Goal: Task Accomplishment & Management: Use online tool/utility

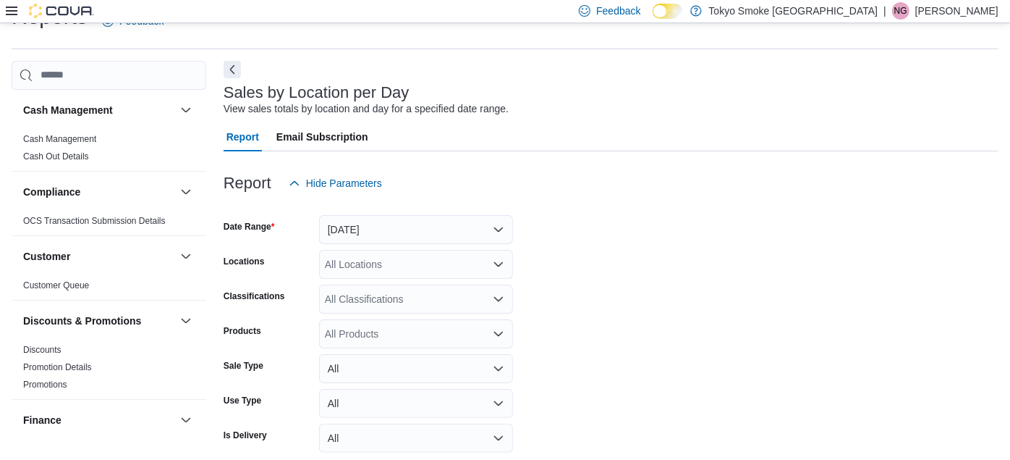
scroll to position [33, 0]
click at [77, 140] on link "Cash Management" at bounding box center [59, 139] width 73 height 10
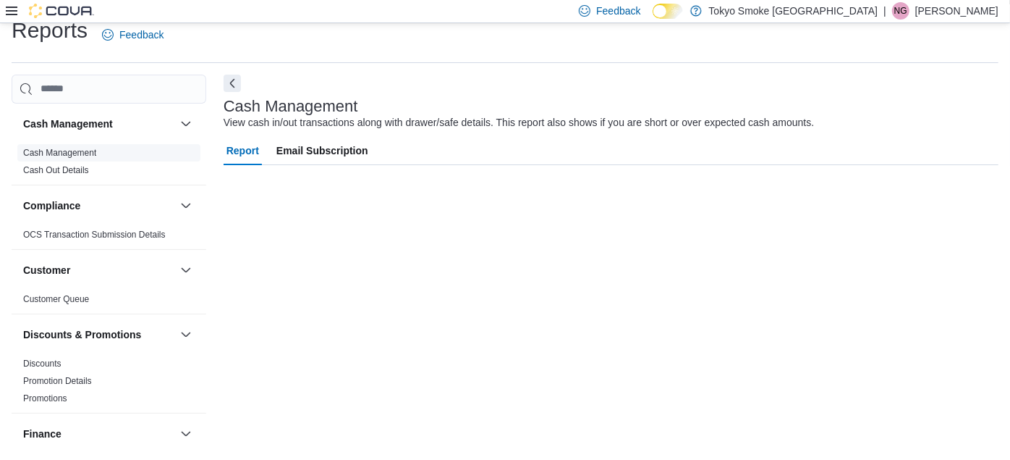
scroll to position [18, 0]
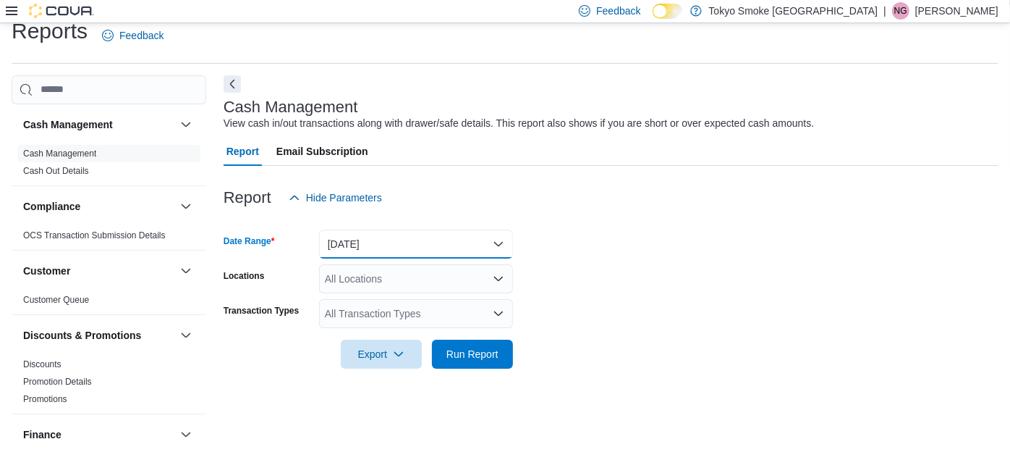
click at [380, 242] on button "[DATE]" at bounding box center [416, 243] width 194 height 29
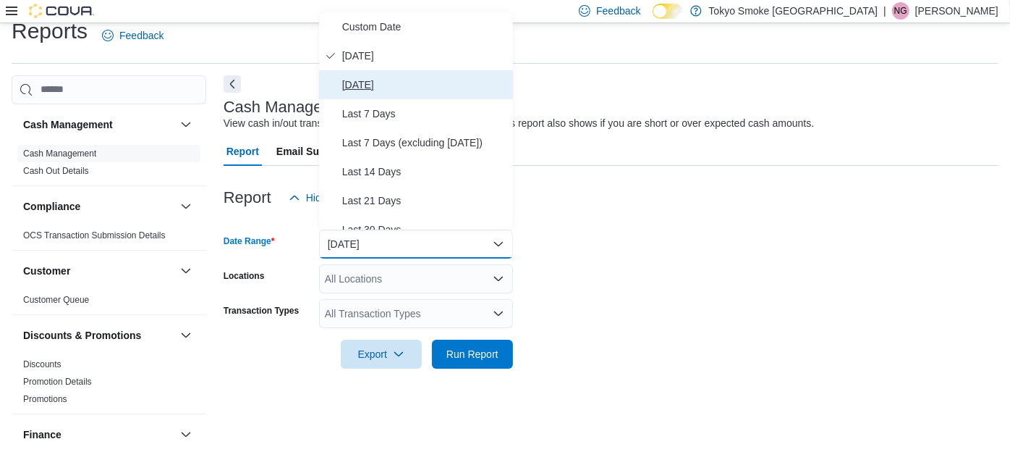
click at [381, 93] on button "[DATE]" at bounding box center [416, 84] width 194 height 29
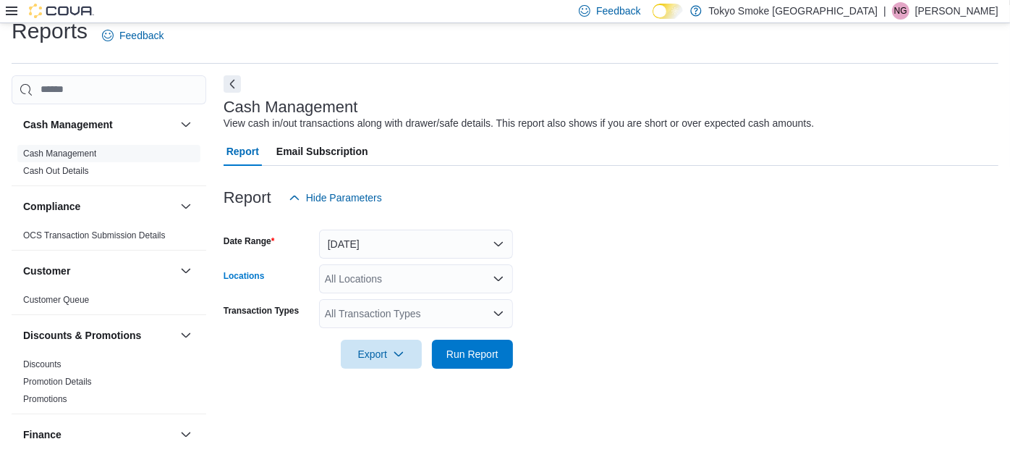
click at [356, 276] on div "All Locations" at bounding box center [416, 278] width 194 height 29
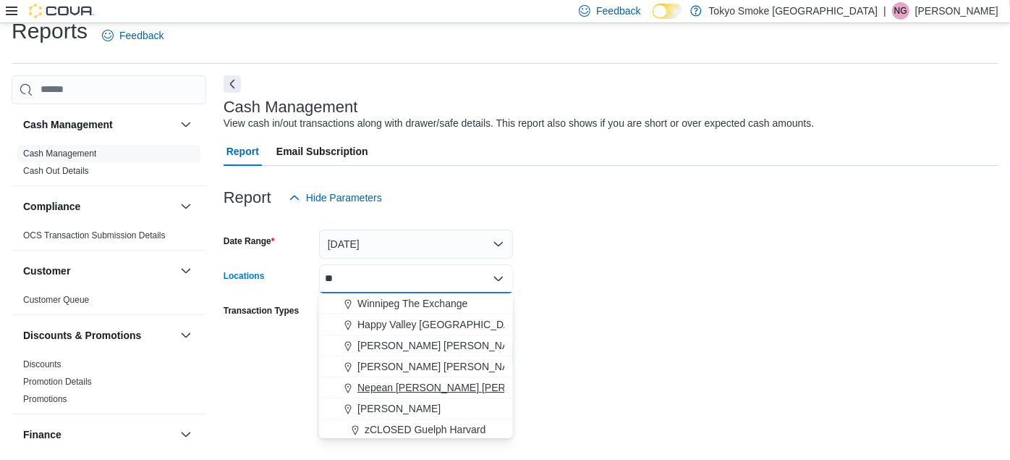
type input "**"
click at [392, 382] on span "Nepean [PERSON_NAME] [PERSON_NAME]" at bounding box center [461, 387] width 208 height 14
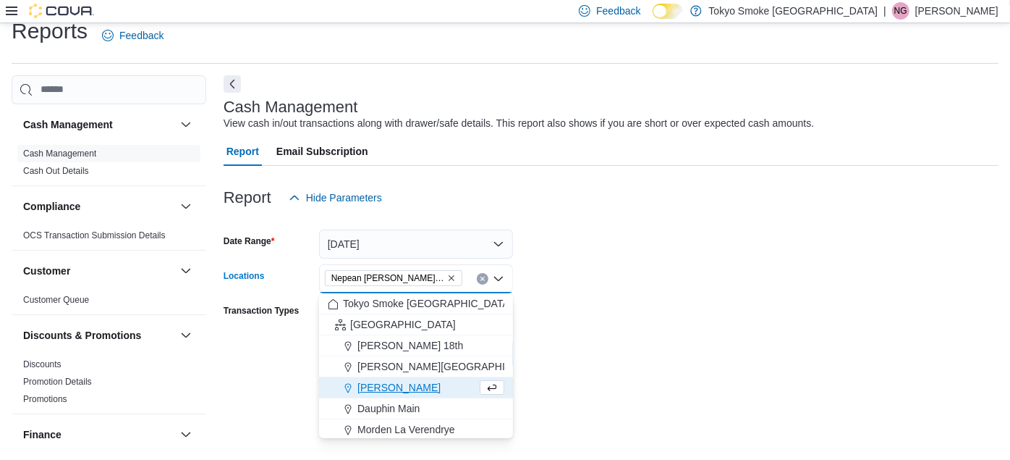
click at [596, 308] on form "Date Range [DATE] Locations [GEOGRAPHIC_DATA] [PERSON_NAME][GEOGRAPHIC_DATA][PE…" at bounding box center [611, 290] width 775 height 156
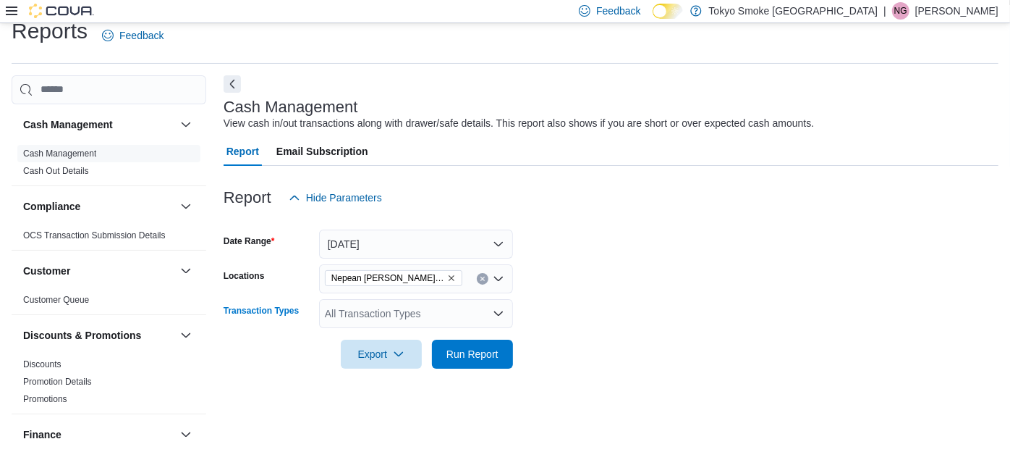
click at [451, 313] on div "All Transaction Types" at bounding box center [416, 313] width 194 height 29
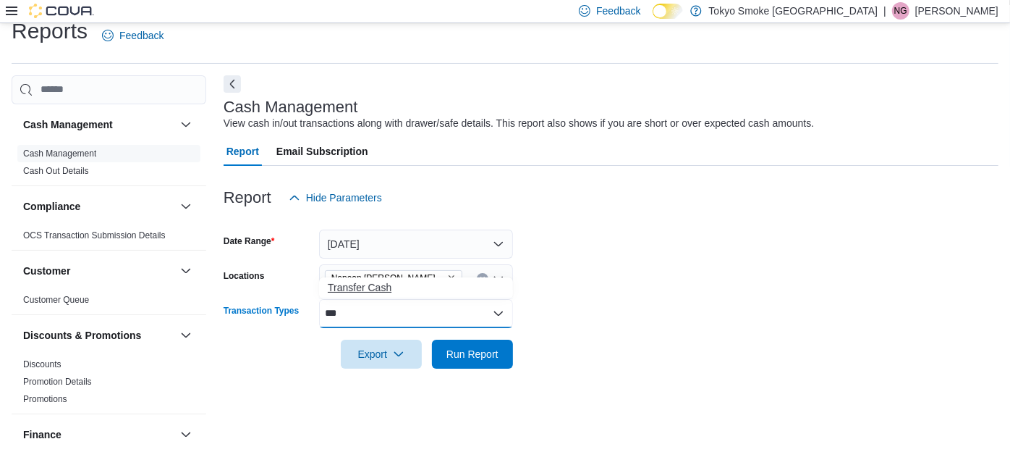
type input "***"
click at [373, 285] on span "Transfer Cash" at bounding box center [416, 287] width 177 height 14
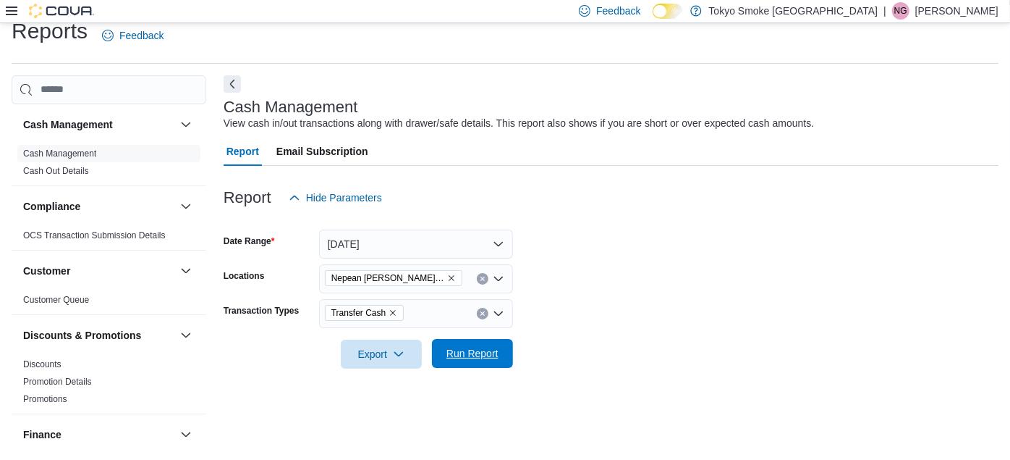
click at [447, 355] on span "Run Report" at bounding box center [473, 353] width 52 height 14
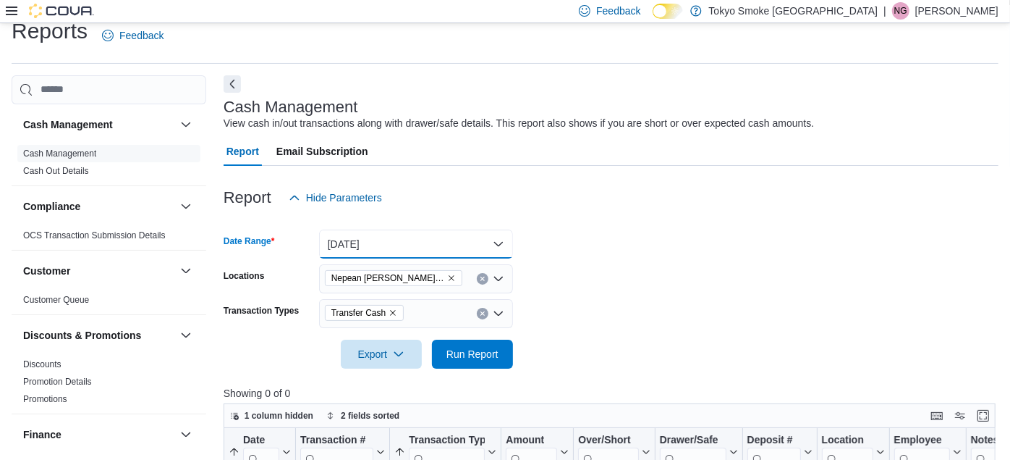
click at [407, 250] on button "[DATE]" at bounding box center [416, 243] width 194 height 29
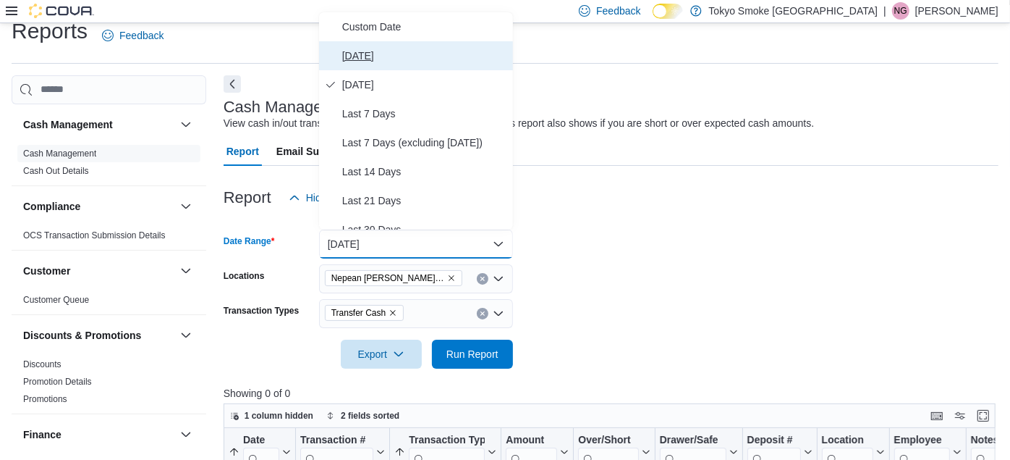
click at [355, 61] on span "[DATE]" at bounding box center [424, 55] width 165 height 17
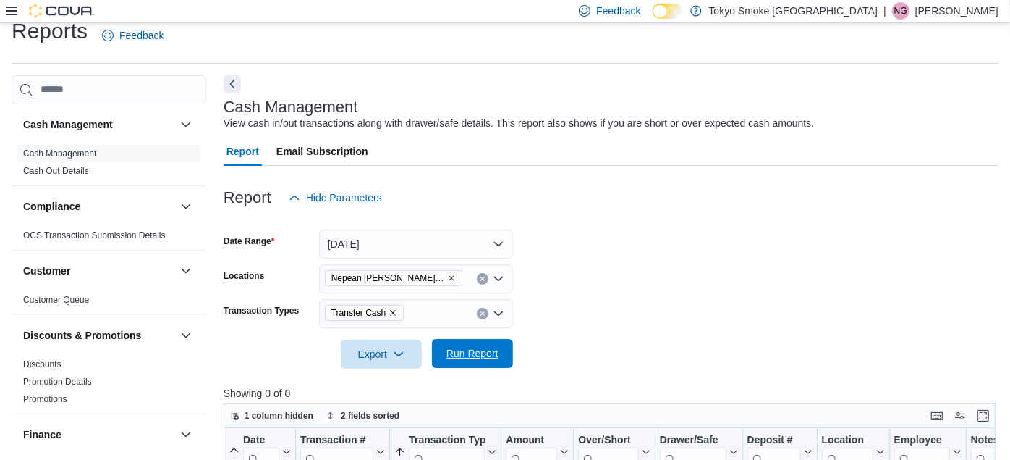
click at [475, 348] on span "Run Report" at bounding box center [473, 353] width 52 height 14
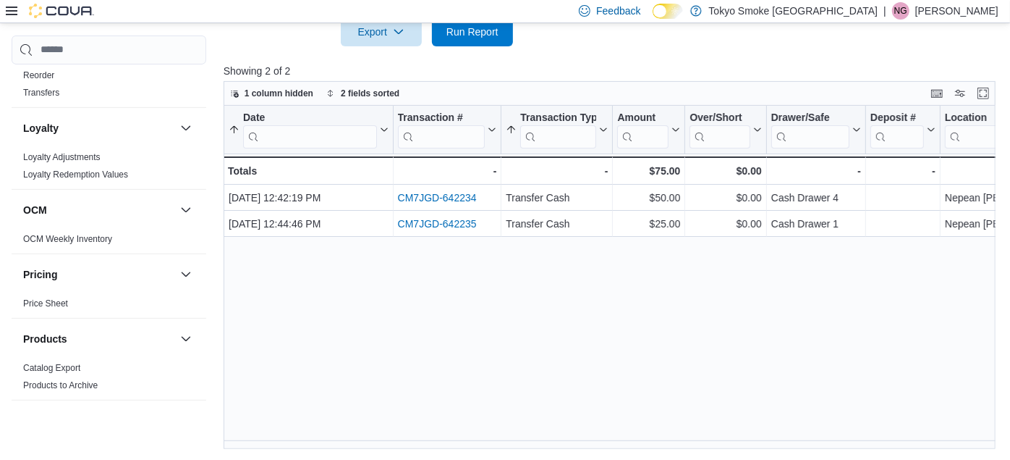
scroll to position [905, 0]
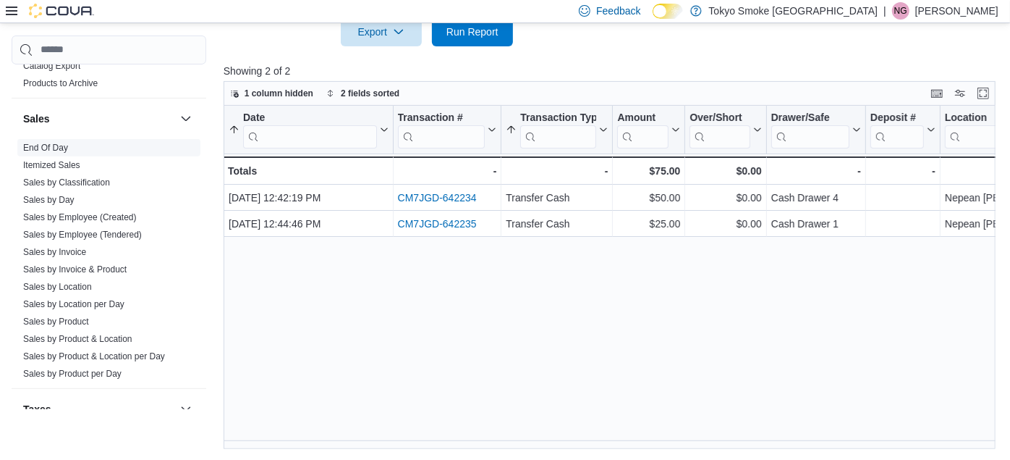
click at [37, 146] on link "End Of Day" at bounding box center [45, 147] width 45 height 10
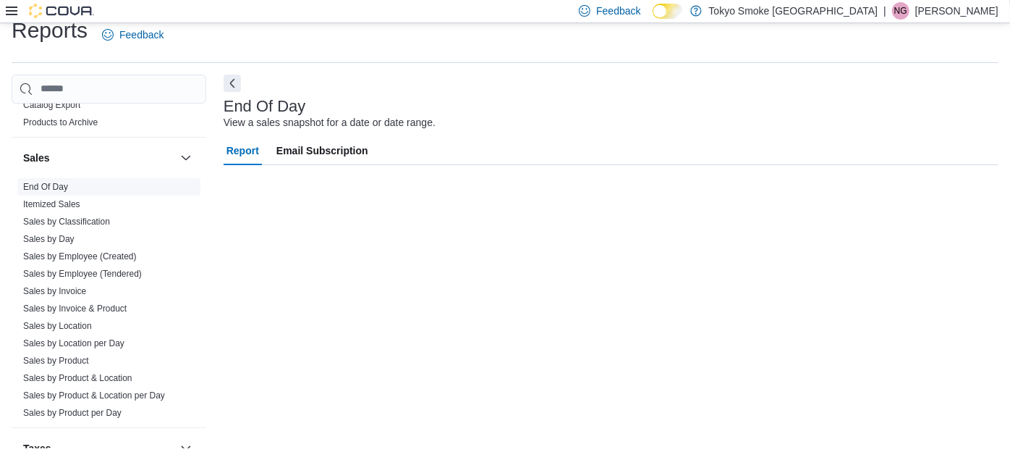
scroll to position [18, 0]
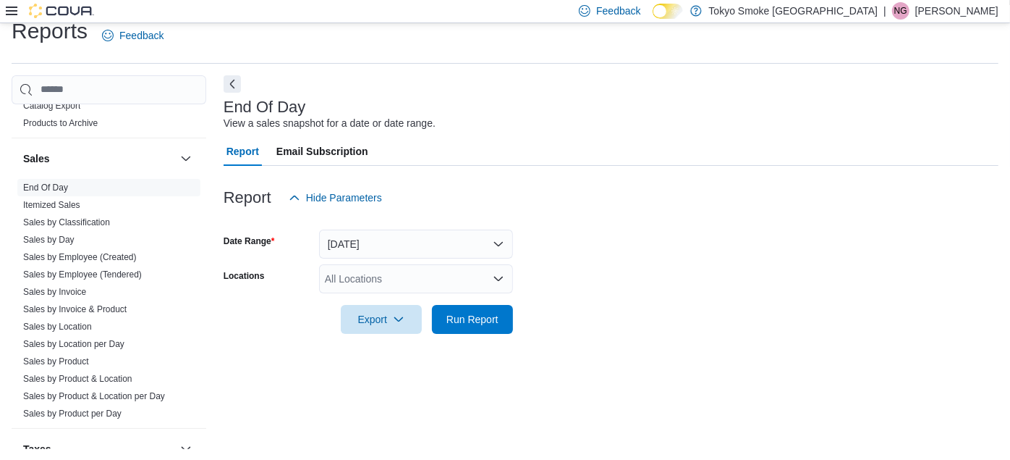
click at [292, 213] on div at bounding box center [611, 220] width 775 height 17
click at [376, 250] on button "[DATE]" at bounding box center [416, 243] width 194 height 29
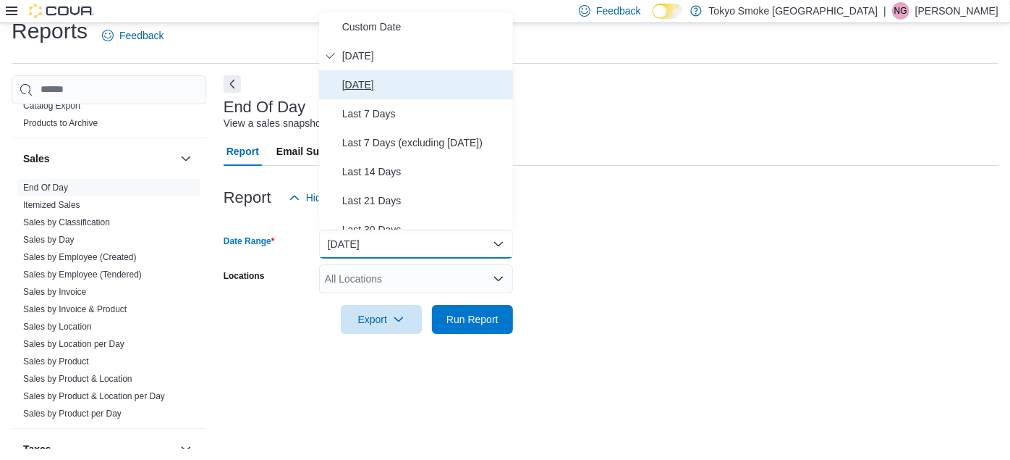
click at [358, 85] on span "[DATE]" at bounding box center [424, 84] width 165 height 17
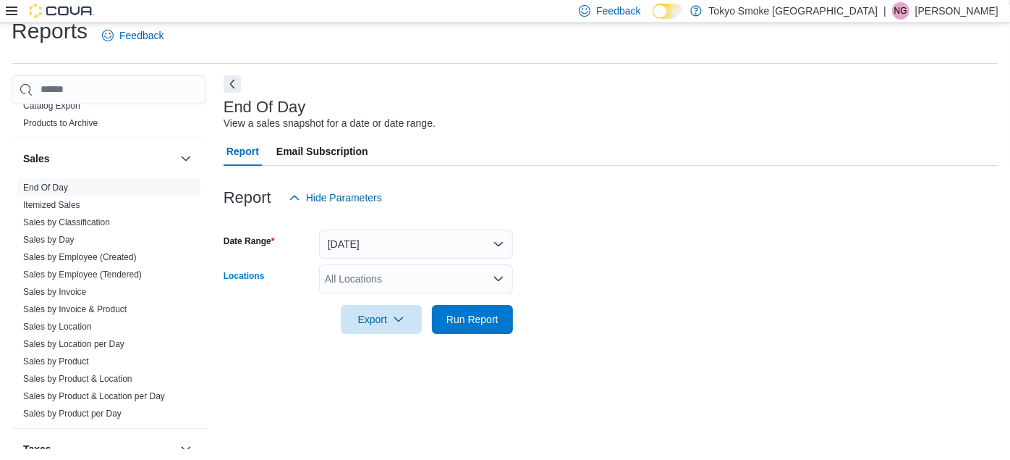
click at [349, 279] on div "All Locations" at bounding box center [416, 278] width 194 height 29
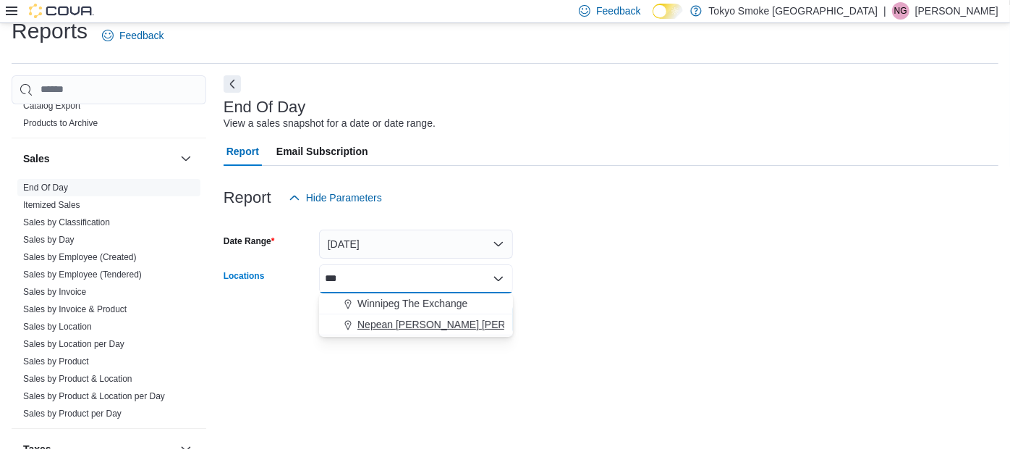
type input "***"
click at [393, 323] on span "Nepean [PERSON_NAME] [PERSON_NAME]" at bounding box center [461, 324] width 208 height 14
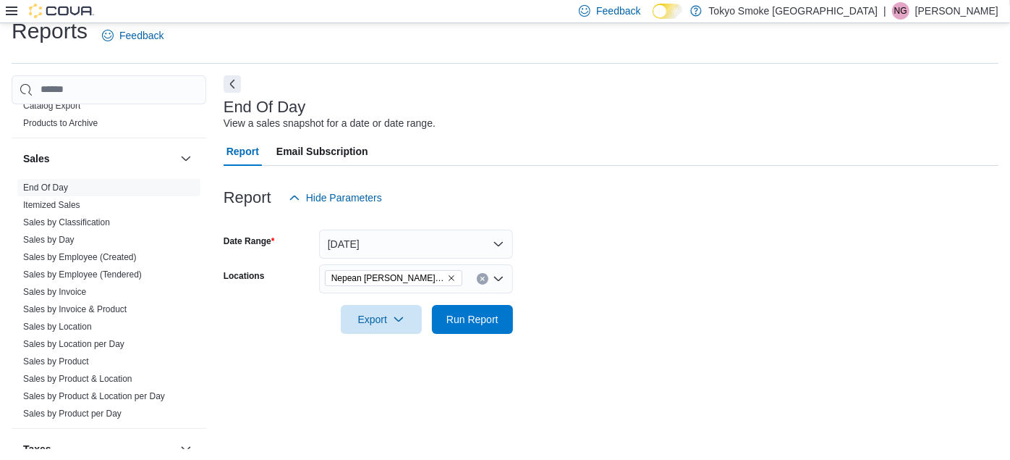
click at [625, 314] on form "Date Range [DATE] Locations Nepean [PERSON_NAME] [PERSON_NAME] Export Run Report" at bounding box center [611, 273] width 775 height 122
click at [445, 324] on span "Run Report" at bounding box center [473, 318] width 64 height 29
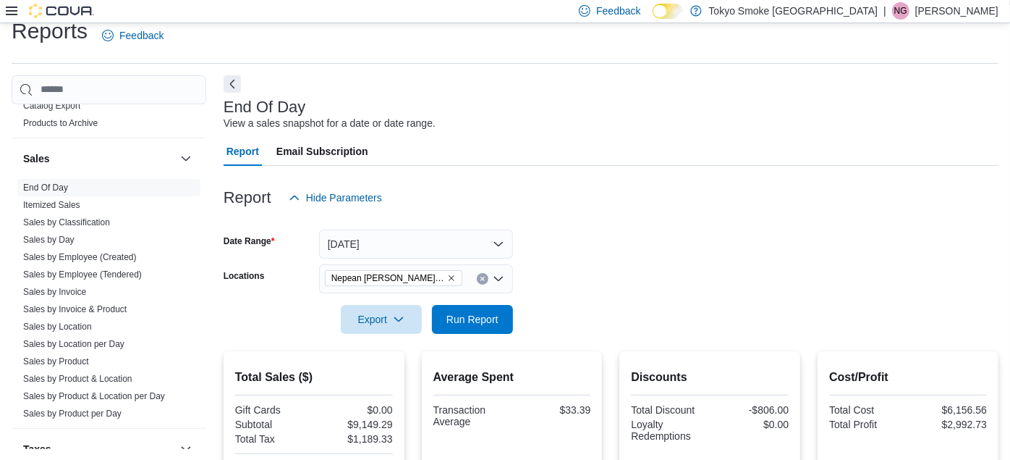
scroll to position [413, 0]
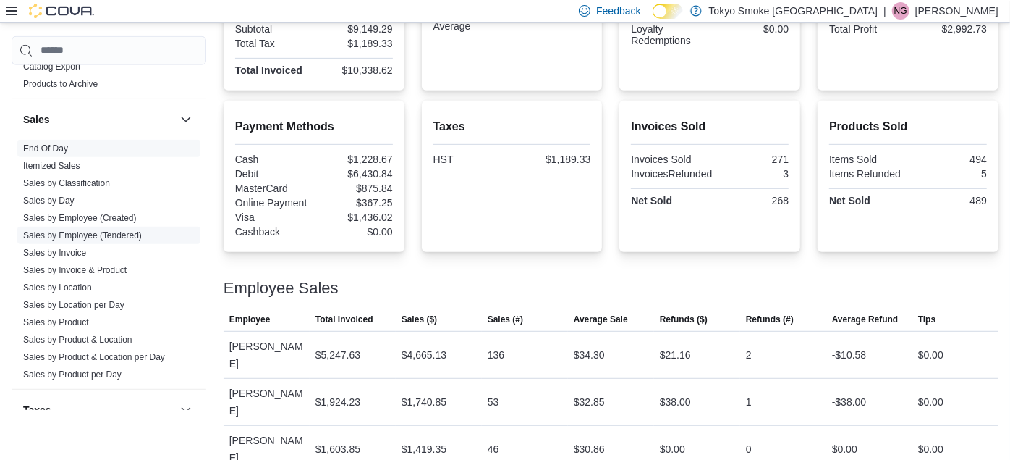
click at [109, 230] on link "Sales by Employee (Tendered)" at bounding box center [82, 235] width 119 height 10
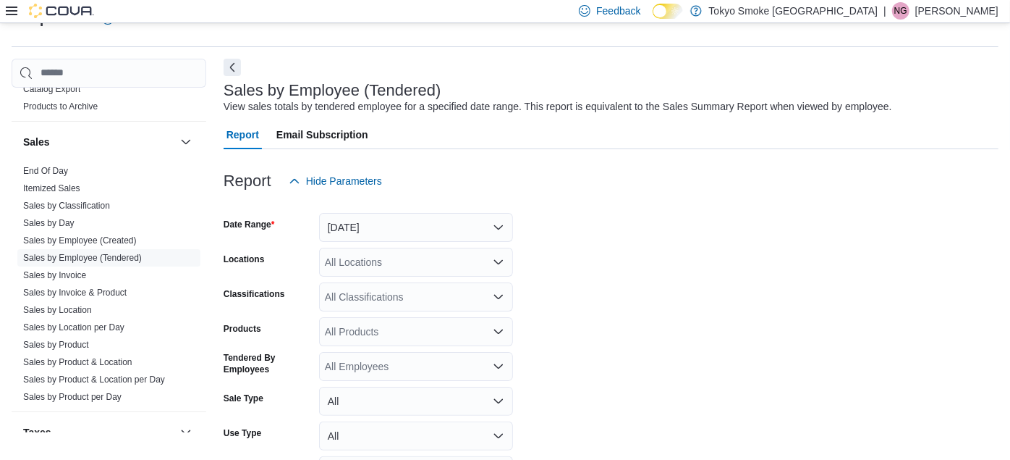
scroll to position [33, 0]
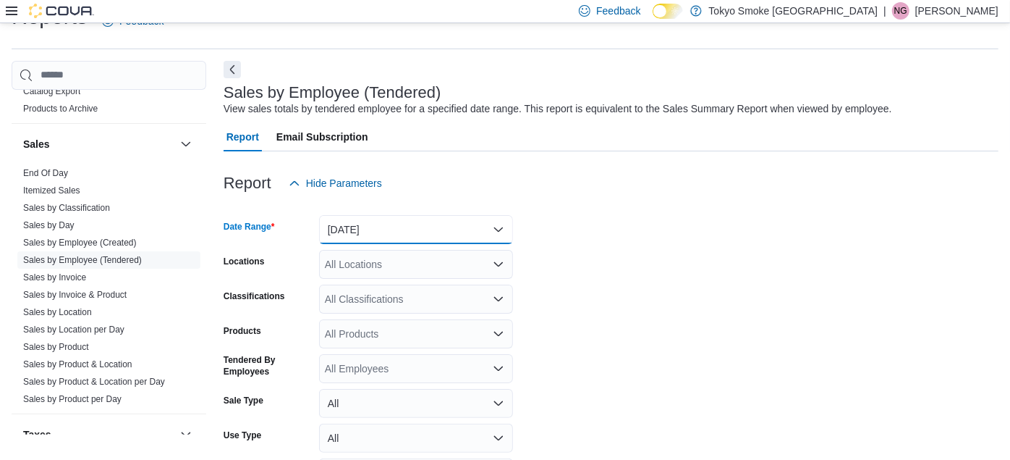
click at [373, 223] on button "[DATE]" at bounding box center [416, 229] width 194 height 29
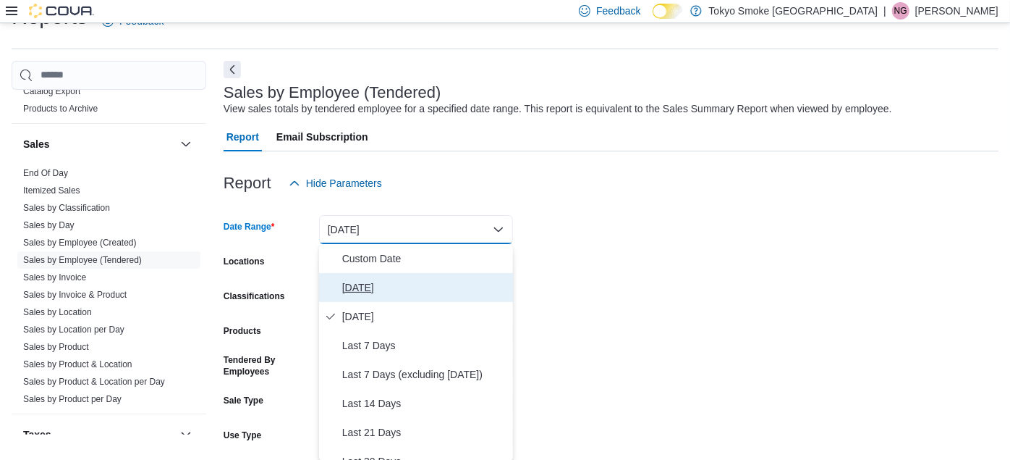
click at [364, 281] on span "[DATE]" at bounding box center [424, 287] width 165 height 17
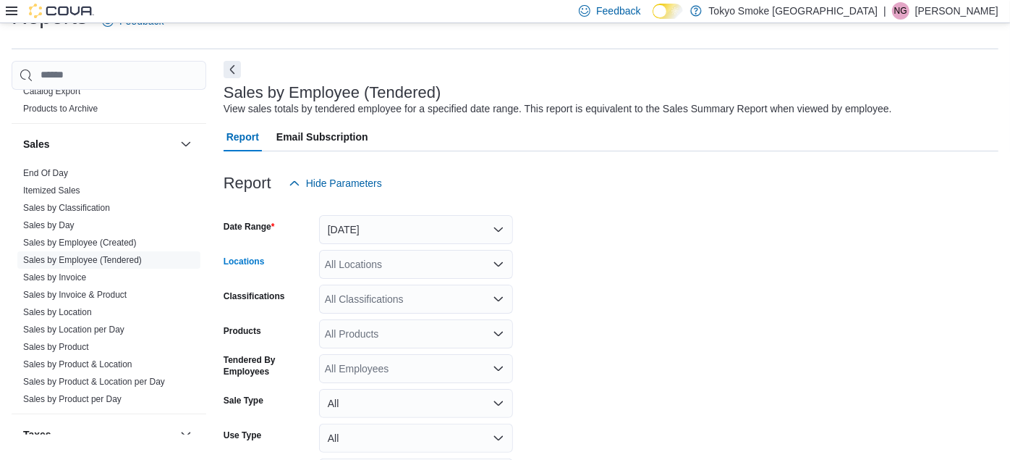
click at [354, 255] on div "All Locations" at bounding box center [416, 264] width 194 height 29
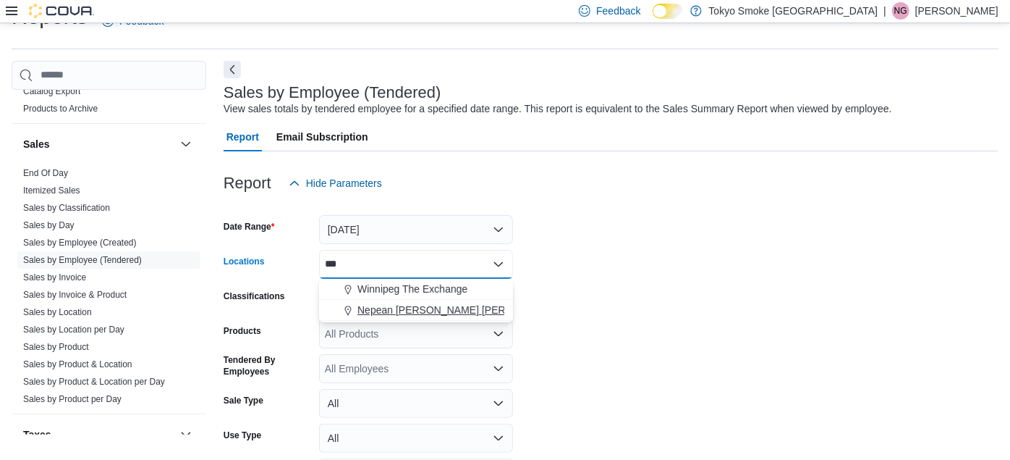
type input "***"
click at [398, 311] on span "Nepean [PERSON_NAME] [PERSON_NAME]" at bounding box center [461, 309] width 208 height 14
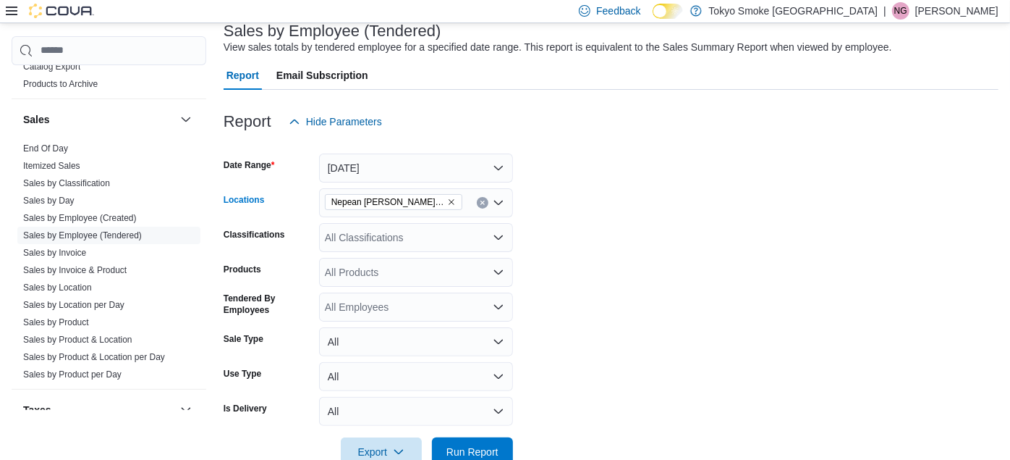
scroll to position [128, 0]
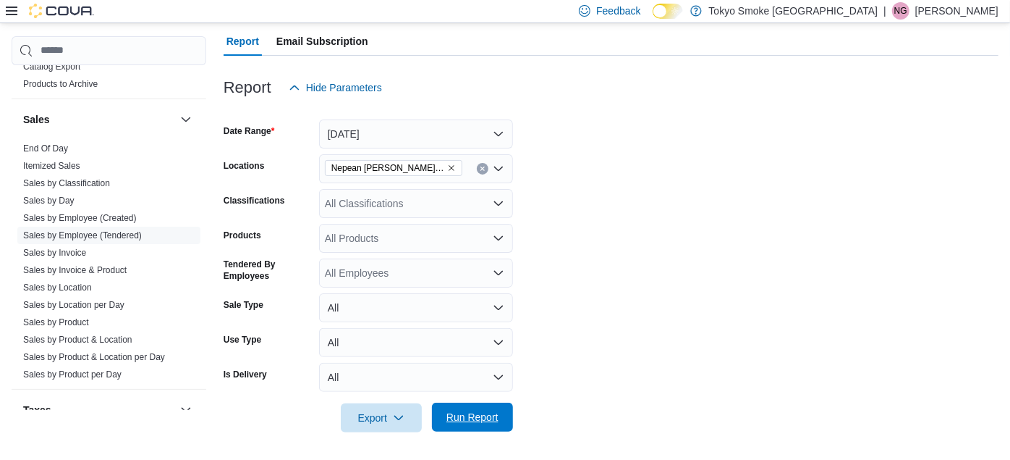
click at [484, 419] on span "Run Report" at bounding box center [473, 417] width 52 height 14
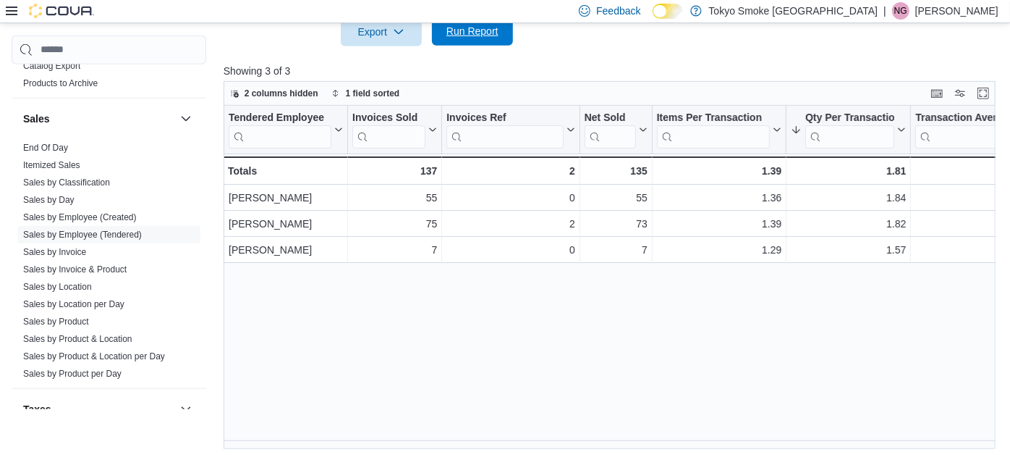
click at [475, 32] on span "Run Report" at bounding box center [473, 31] width 52 height 14
